Goal: Transaction & Acquisition: Obtain resource

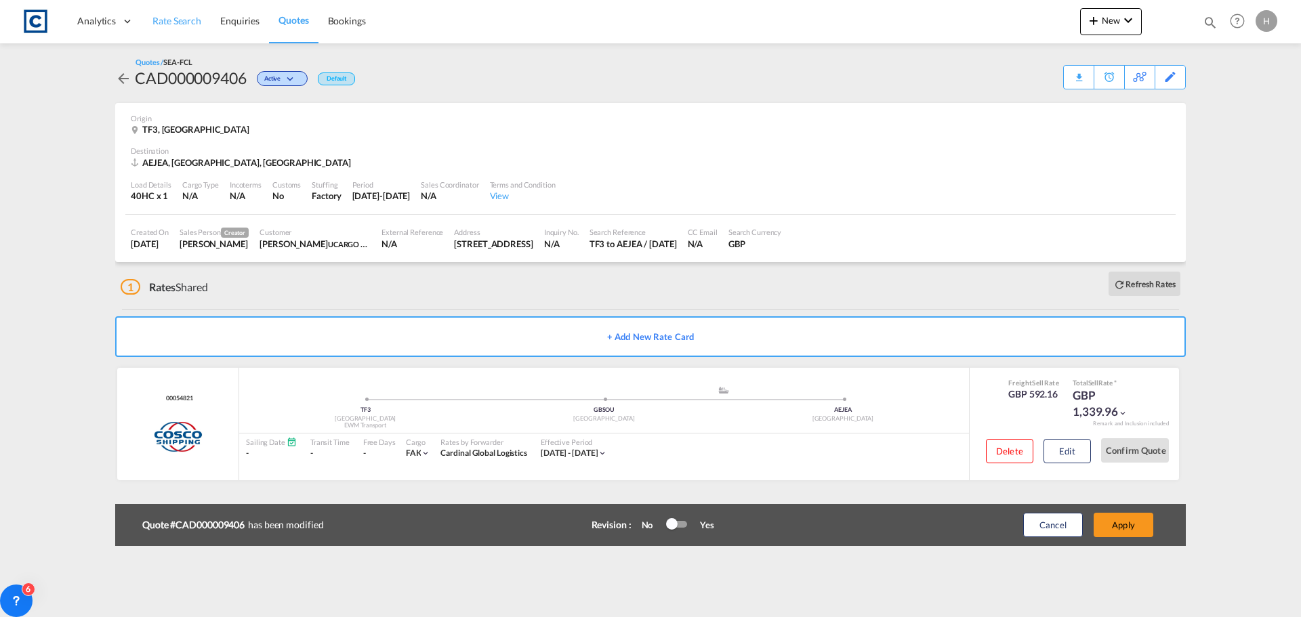
click at [176, 18] on span "Rate Search" at bounding box center [176, 21] width 49 height 12
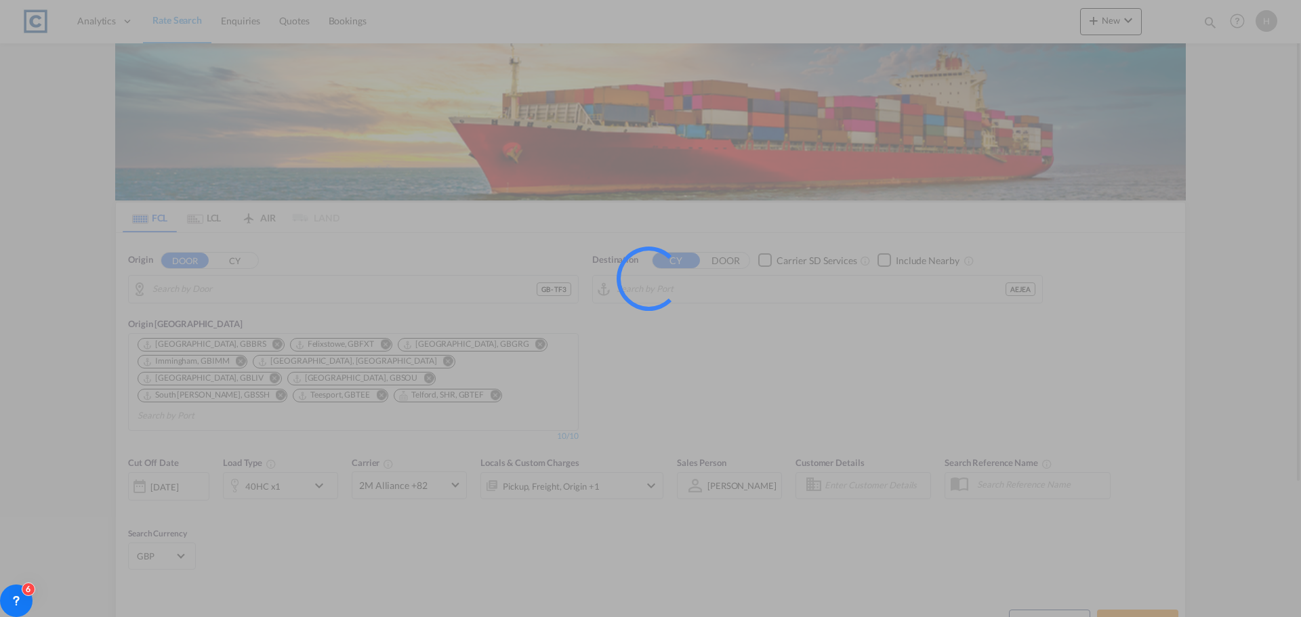
type input "GB-TF3, Telford and Wrekin"
type input "[GEOGRAPHIC_DATA], [GEOGRAPHIC_DATA]"
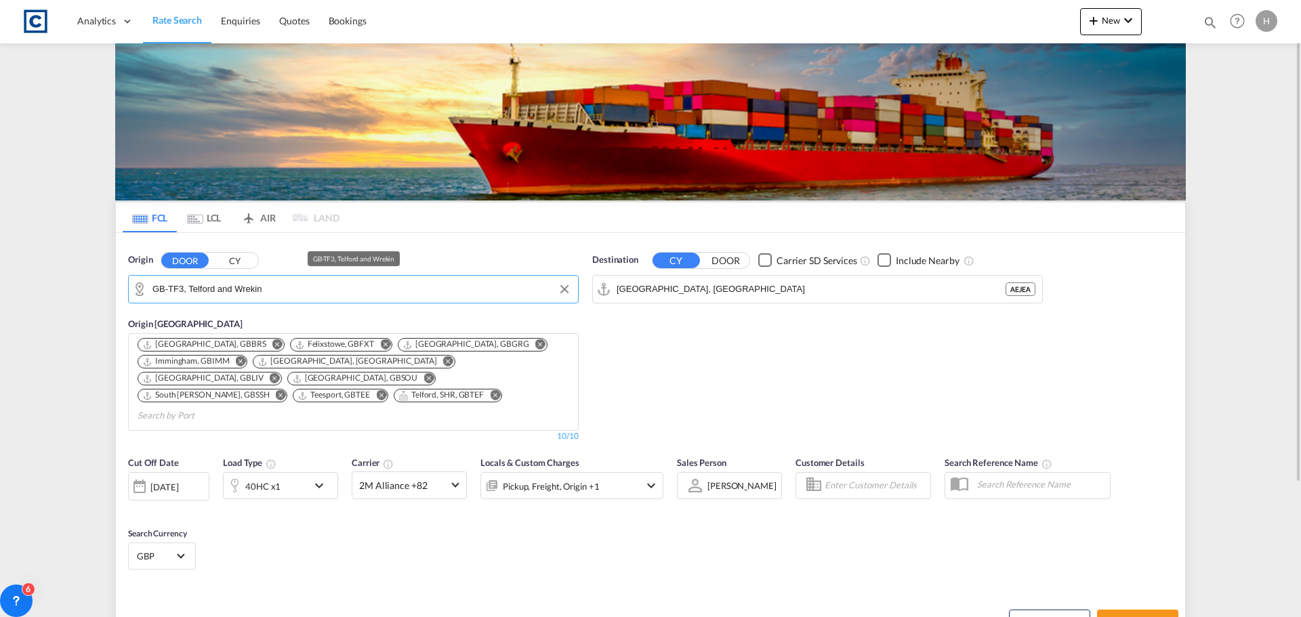
click at [230, 293] on input "GB-TF3, Telford and Wrekin" at bounding box center [361, 289] width 419 height 20
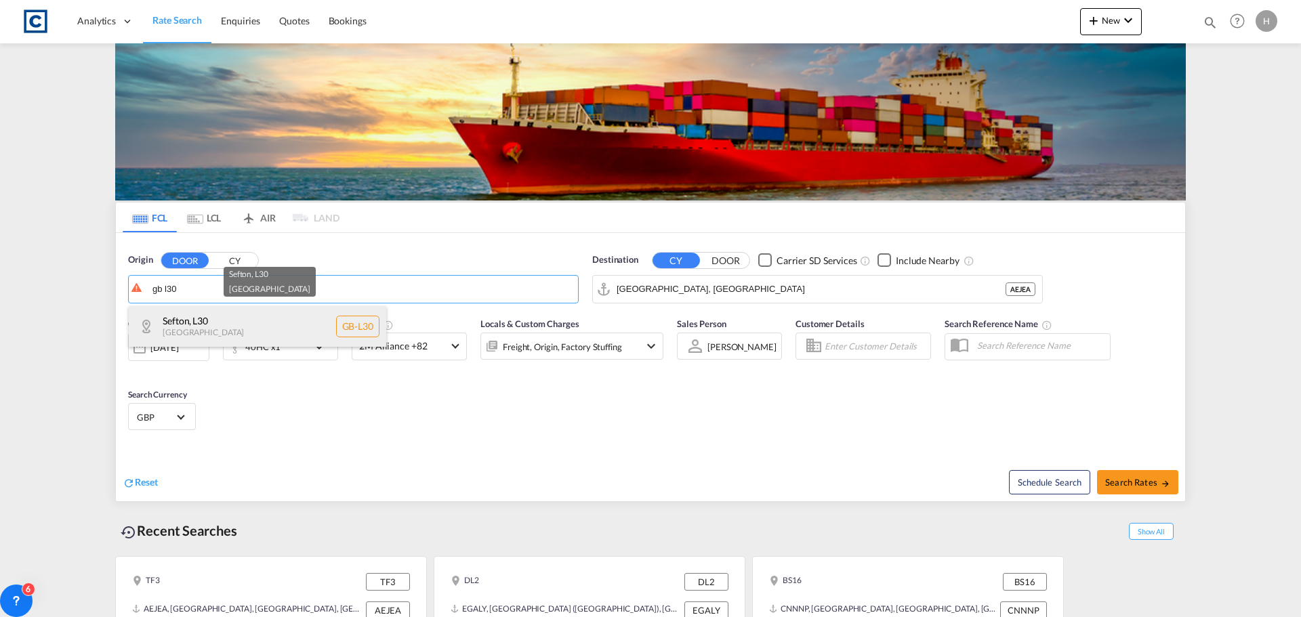
click at [243, 329] on div "Sefton , L30 [GEOGRAPHIC_DATA] [GEOGRAPHIC_DATA]-L30" at bounding box center [257, 326] width 257 height 41
type input "GB-L30, Sefton"
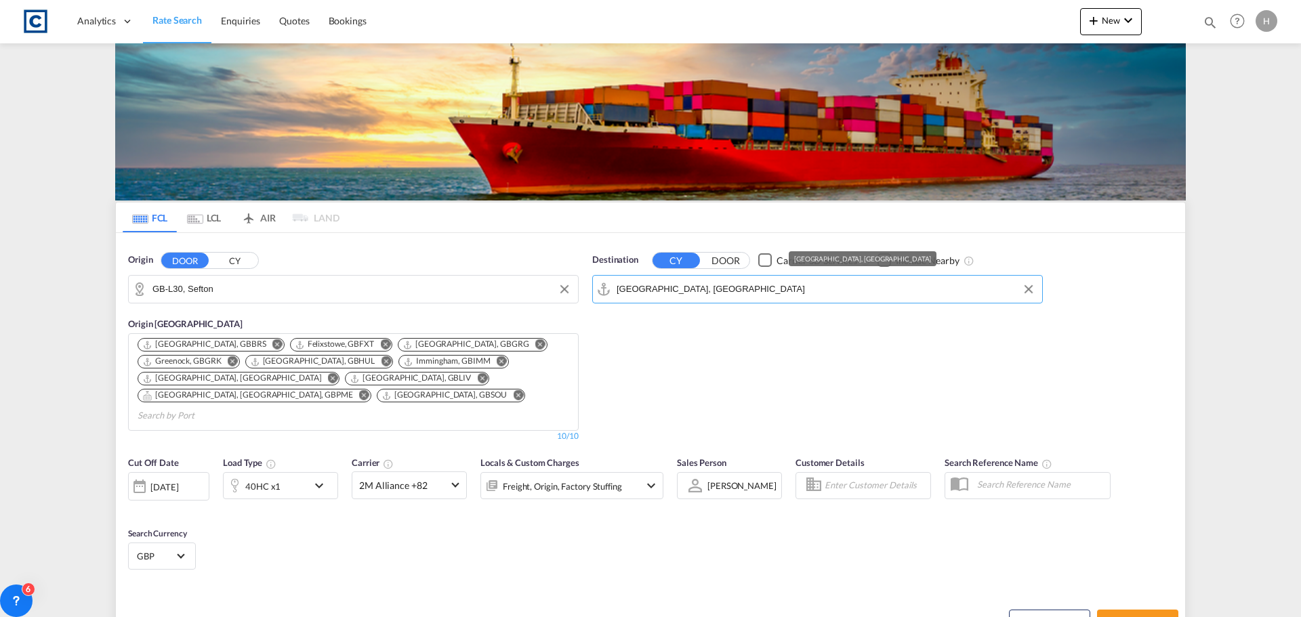
click at [719, 293] on input "[GEOGRAPHIC_DATA], [GEOGRAPHIC_DATA]" at bounding box center [826, 289] width 419 height 20
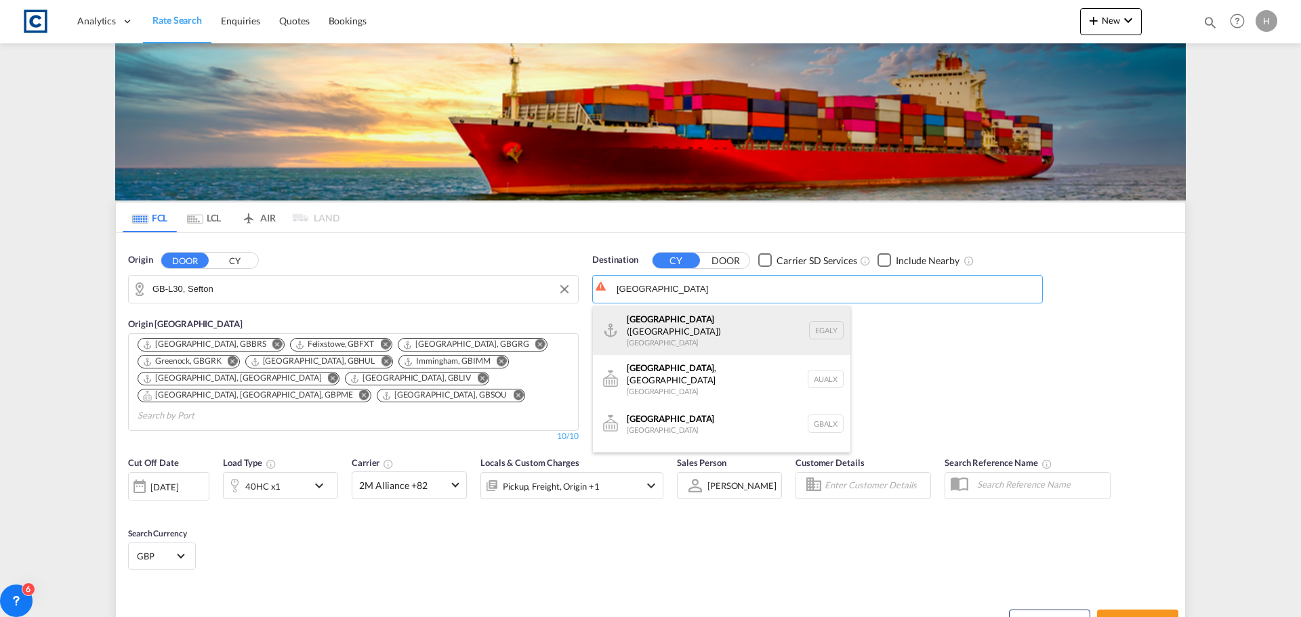
click at [736, 320] on div "Alexandria ([GEOGRAPHIC_DATA]) [GEOGRAPHIC_DATA] EGALY" at bounding box center [721, 330] width 257 height 49
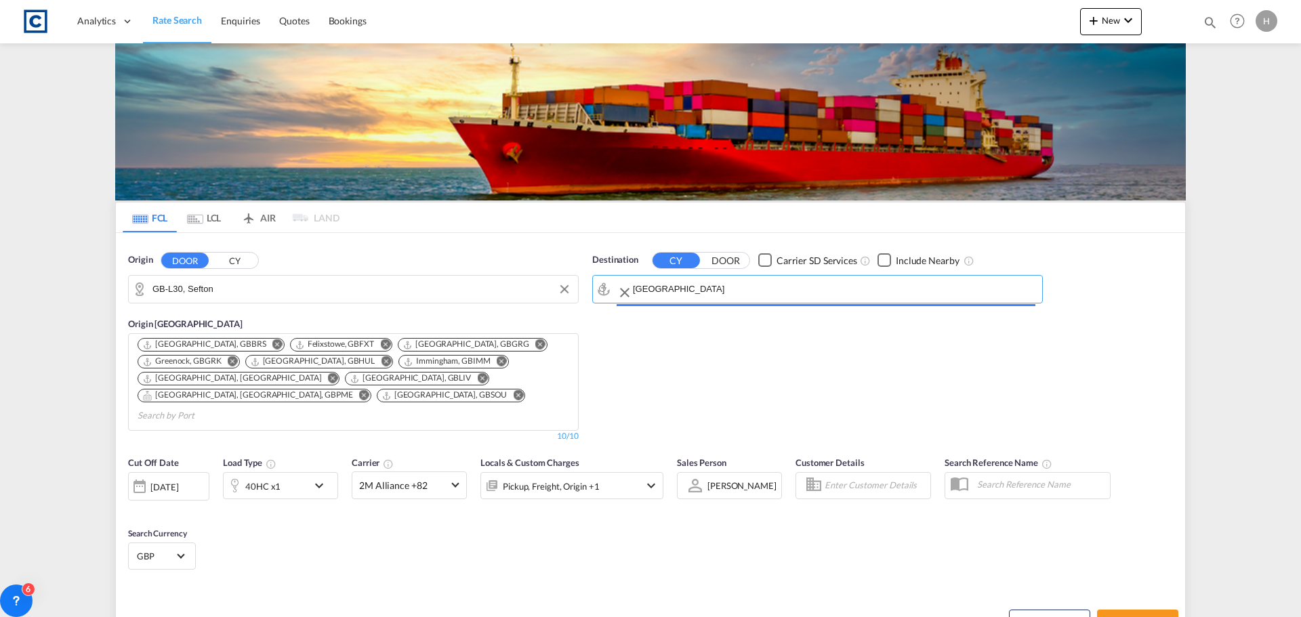
type input "Alexandria ([GEOGRAPHIC_DATA]), EGALY"
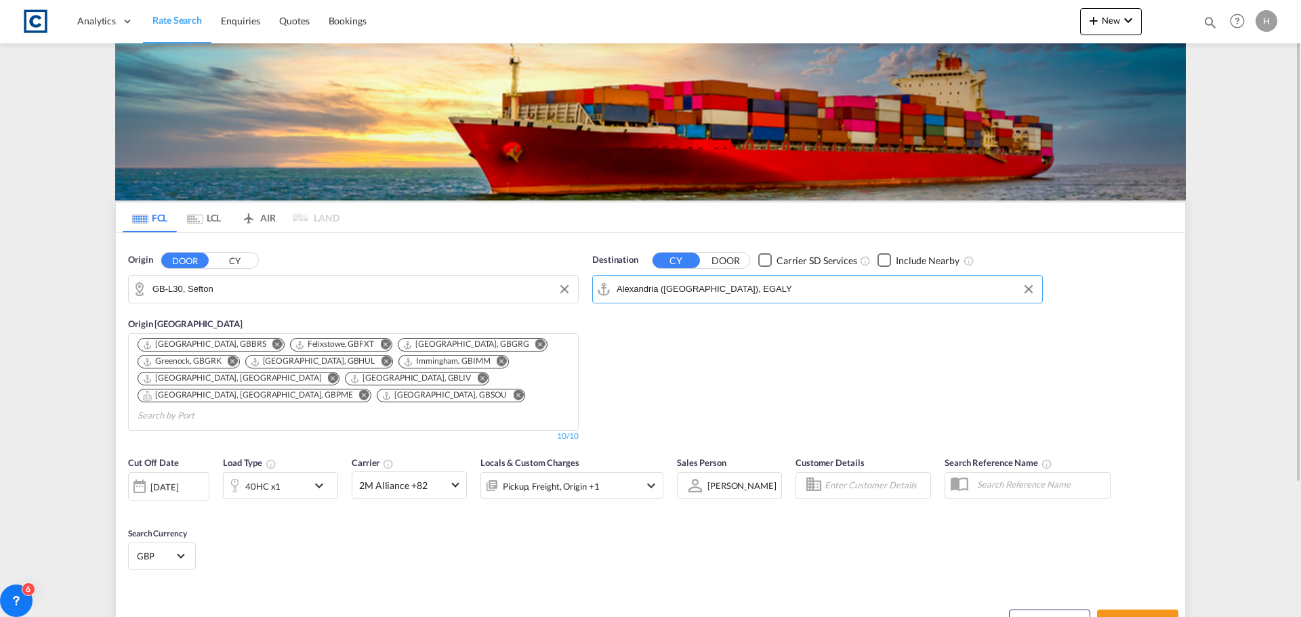
click at [308, 472] on div "40HC x1" at bounding box center [280, 485] width 115 height 27
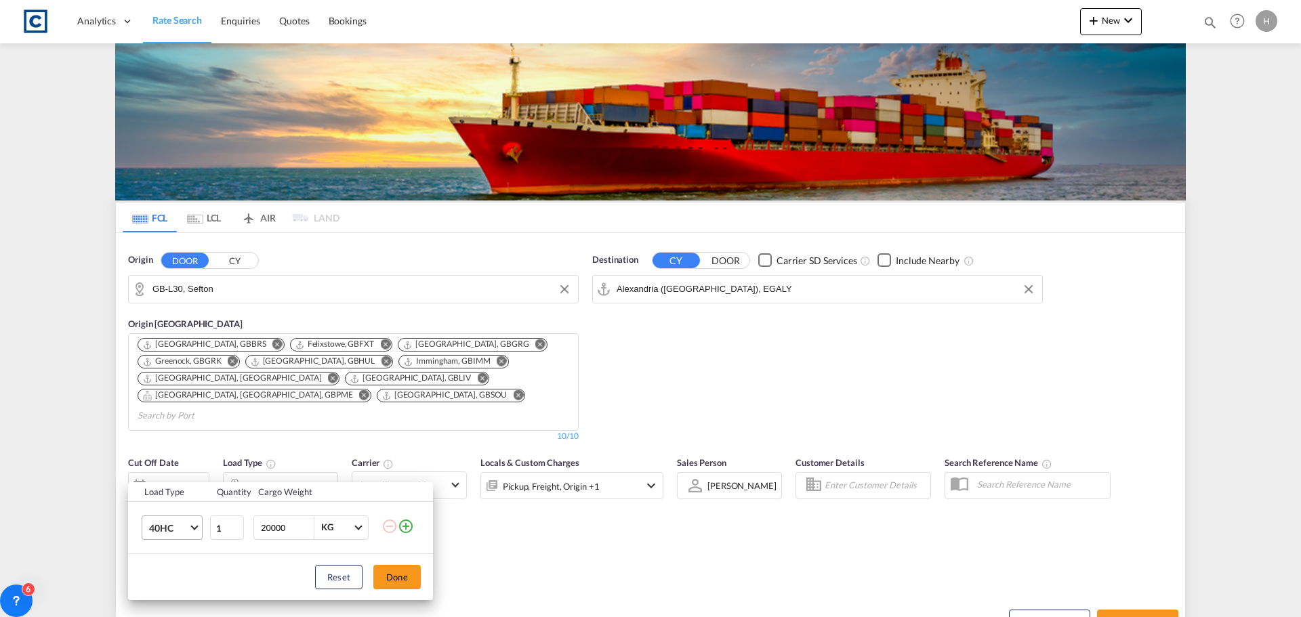
click at [163, 525] on span "40HC" at bounding box center [168, 529] width 39 height 14
click at [172, 457] on div "20GP" at bounding box center [161, 454] width 24 height 14
click at [396, 579] on button "Done" at bounding box center [396, 577] width 47 height 24
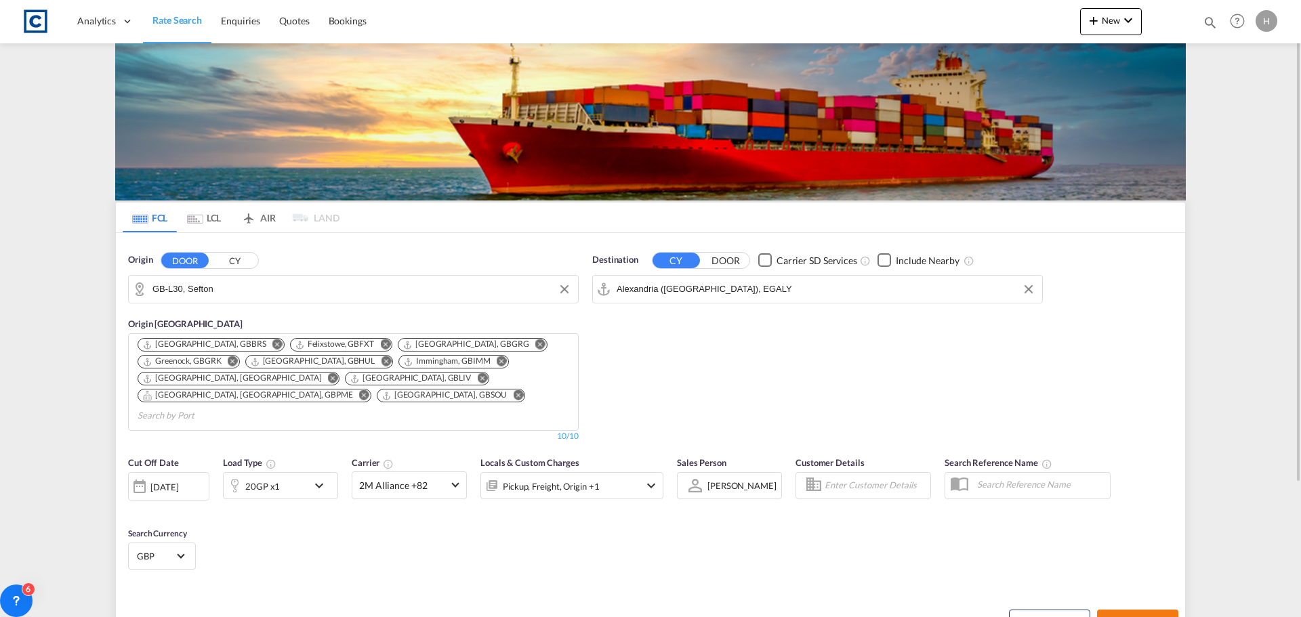
click at [1130, 610] on button "Search Rates" at bounding box center [1137, 622] width 81 height 24
type input "L30 to EGALY / [DATE]"
